Goal: Check status: Check status

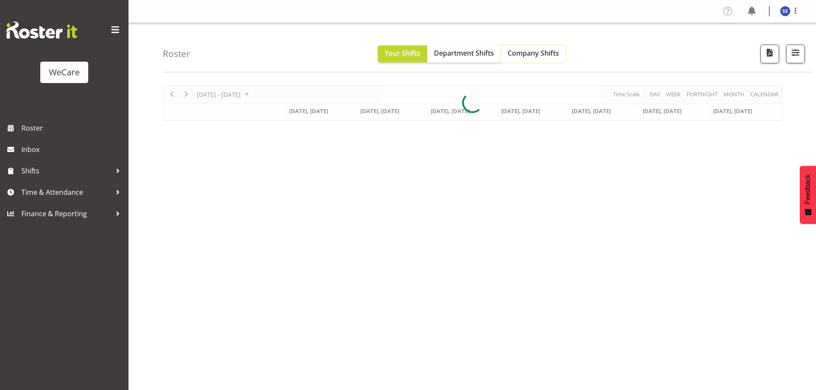
click at [532, 53] on span "Company Shifts" at bounding box center [533, 52] width 51 height 9
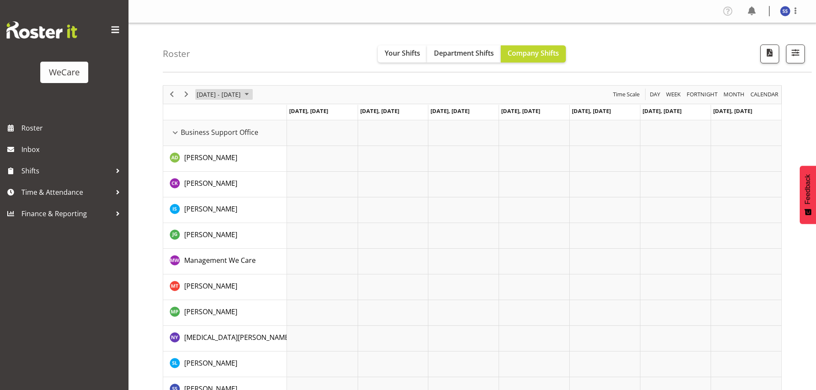
click at [251, 94] on span "June 2024" at bounding box center [247, 94] width 10 height 11
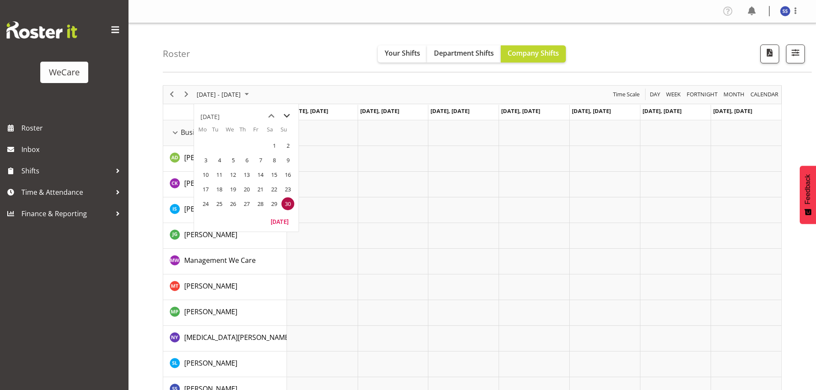
click at [285, 120] on span "next month" at bounding box center [286, 115] width 15 height 15
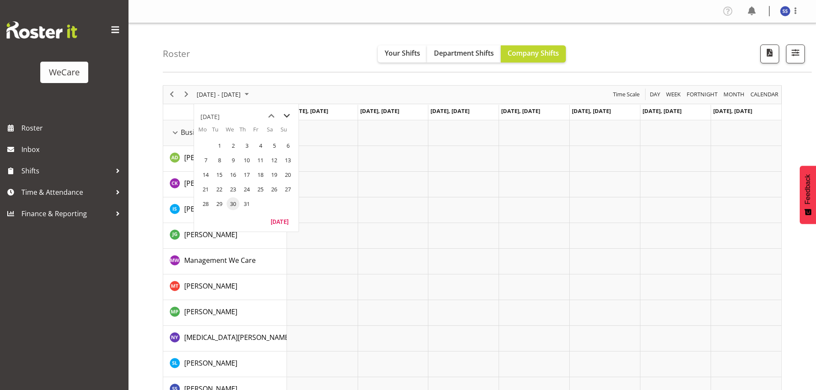
click at [285, 120] on span "next month" at bounding box center [286, 115] width 15 height 15
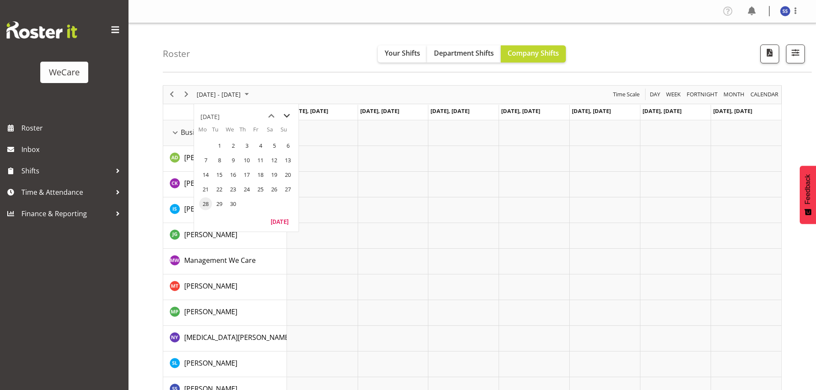
click at [285, 120] on span "next month" at bounding box center [286, 115] width 15 height 15
click at [257, 184] on span "22" at bounding box center [260, 189] width 13 height 13
